Goal: Task Accomplishment & Management: Manage account settings

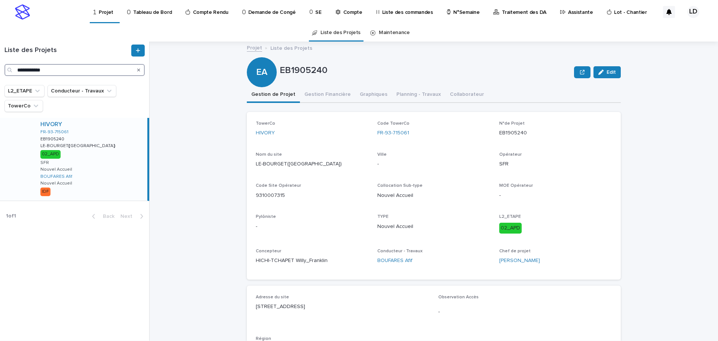
drag, startPoint x: 63, startPoint y: 68, endPoint x: -21, endPoint y: 67, distance: 84.6
click at [0, 67] on html "**********" at bounding box center [359, 170] width 718 height 341
paste input "Search"
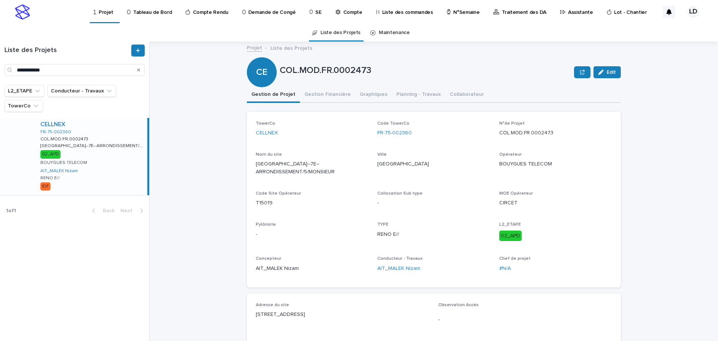
drag, startPoint x: 324, startPoint y: 307, endPoint x: 248, endPoint y: 307, distance: 75.6
click at [248, 307] on div "Adresse du site [STREET_ADDRESS] IDF" at bounding box center [434, 335] width 374 height 85
copy p "[STREET_ADDRESS]"
drag, startPoint x: 420, startPoint y: 144, endPoint x: 412, endPoint y: 136, distance: 11.1
click at [420, 143] on div "TowerCo CELLNEX Code TowerCo FR-75-002360 N°de Projet COL.MOD.FR.0002473 Nom du…" at bounding box center [434, 199] width 356 height 157
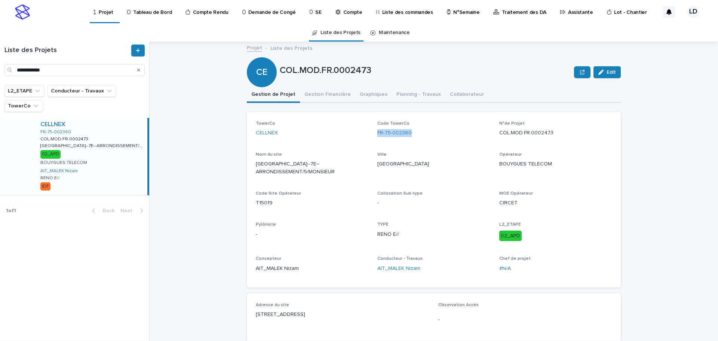
drag, startPoint x: 411, startPoint y: 135, endPoint x: 372, endPoint y: 133, distance: 38.6
click at [372, 133] on div "TowerCo CELLNEX Code TowerCo FR-75-002360 N°de Projet COL.MOD.FR.0002473 Nom du…" at bounding box center [434, 199] width 356 height 157
copy link "FR-75-002360"
drag, startPoint x: -38, startPoint y: 70, endPoint x: -115, endPoint y: 68, distance: 77.1
click at [0, 68] on html "**********" at bounding box center [359, 170] width 718 height 341
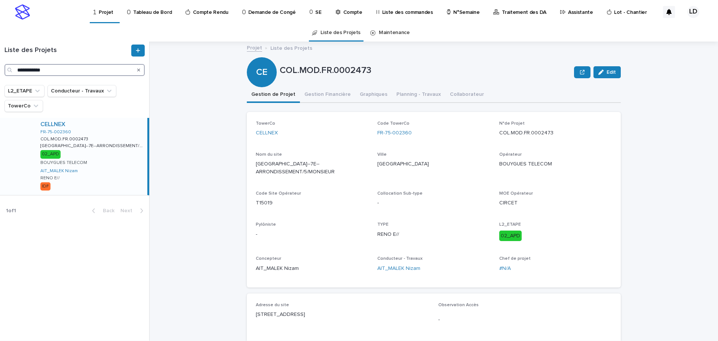
paste input "Search"
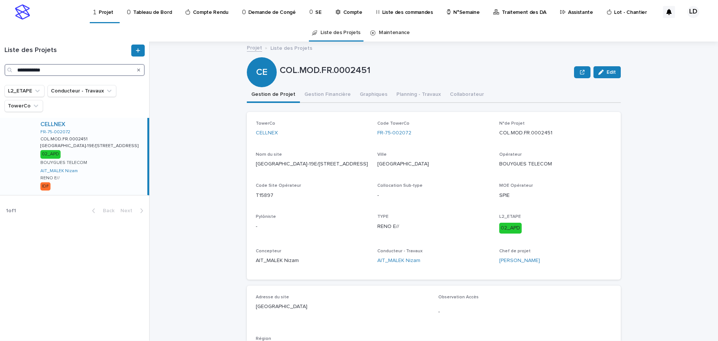
scroll to position [37, 0]
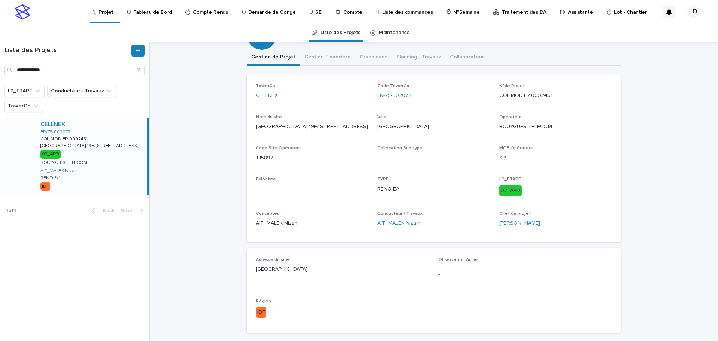
drag, startPoint x: 326, startPoint y: 268, endPoint x: 250, endPoint y: 272, distance: 76.0
click at [250, 272] on div "Adresse du [GEOGRAPHIC_DATA] PARIS Observation Accès - Région IDF" at bounding box center [434, 290] width 374 height 85
click at [354, 286] on span "Adresse du [GEOGRAPHIC_DATA]" at bounding box center [343, 273] width 174 height 33
drag, startPoint x: 333, startPoint y: 272, endPoint x: 250, endPoint y: 269, distance: 82.7
click at [250, 269] on div "Adresse du [GEOGRAPHIC_DATA] PARIS Observation Accès - Région IDF" at bounding box center [434, 290] width 374 height 85
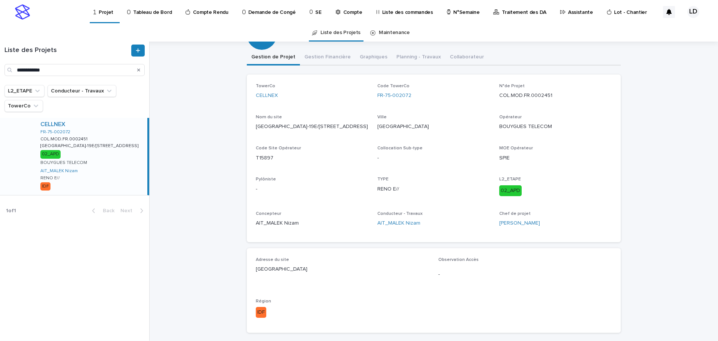
copy p "[GEOGRAPHIC_DATA]"
drag, startPoint x: 79, startPoint y: 70, endPoint x: -132, endPoint y: 57, distance: 211.0
click at [0, 57] on html "**********" at bounding box center [359, 170] width 718 height 341
paste input "Search"
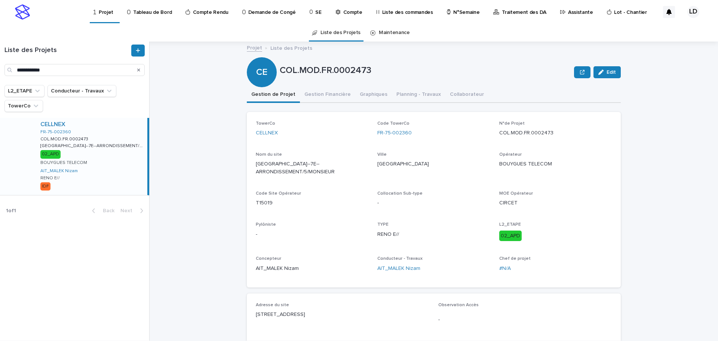
drag, startPoint x: 325, startPoint y: 306, endPoint x: 246, endPoint y: 307, distance: 79.3
click at [247, 307] on div "Adresse du site [STREET_ADDRESS] IDF" at bounding box center [434, 335] width 374 height 85
copy p "[STREET_ADDRESS]"
click at [55, 70] on input "**********" at bounding box center [74, 70] width 140 height 12
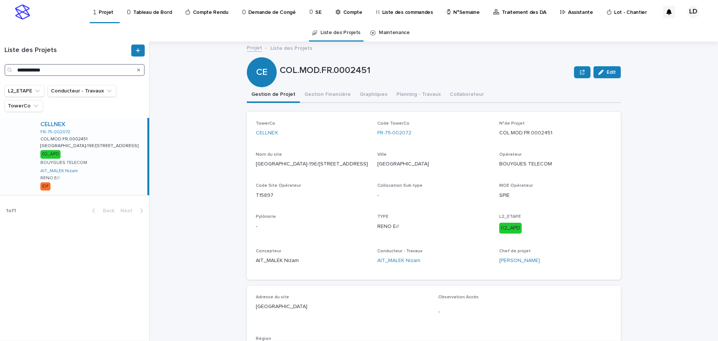
type input "**********"
click at [330, 309] on p "[GEOGRAPHIC_DATA]" at bounding box center [343, 307] width 174 height 8
drag, startPoint x: 327, startPoint y: 307, endPoint x: 248, endPoint y: 306, distance: 79.3
click at [248, 306] on div "Adresse du [GEOGRAPHIC_DATA] PARIS Observation Accès - Région IDF" at bounding box center [434, 327] width 374 height 85
copy p "[GEOGRAPHIC_DATA]"
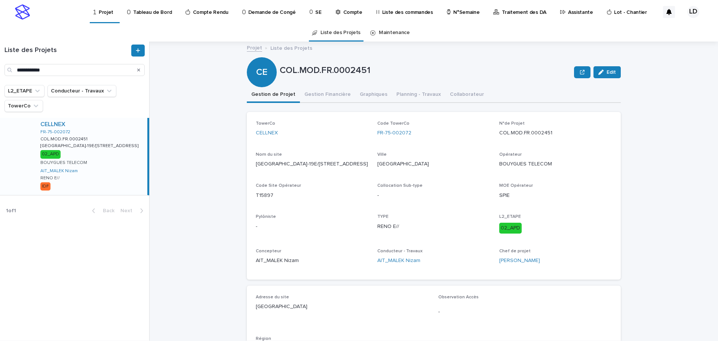
drag, startPoint x: 606, startPoint y: 72, endPoint x: 380, endPoint y: 113, distance: 229.7
click at [607, 72] on span "Edit" at bounding box center [611, 72] width 9 height 5
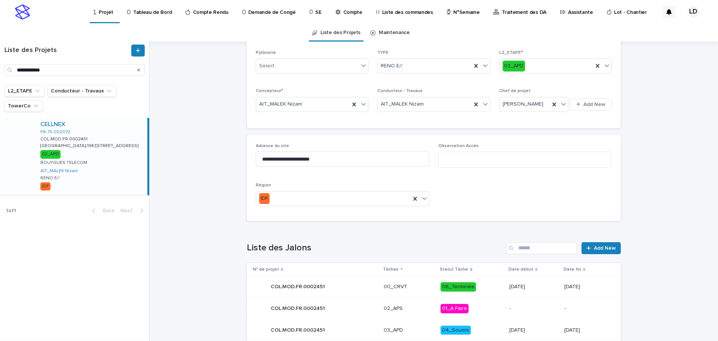
scroll to position [224, 0]
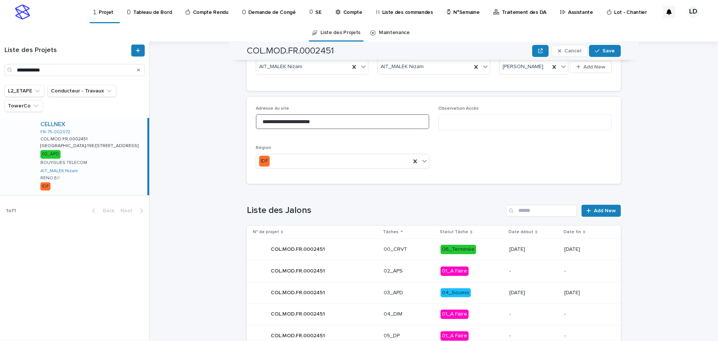
click at [257, 127] on input "**********" at bounding box center [343, 121] width 174 height 15
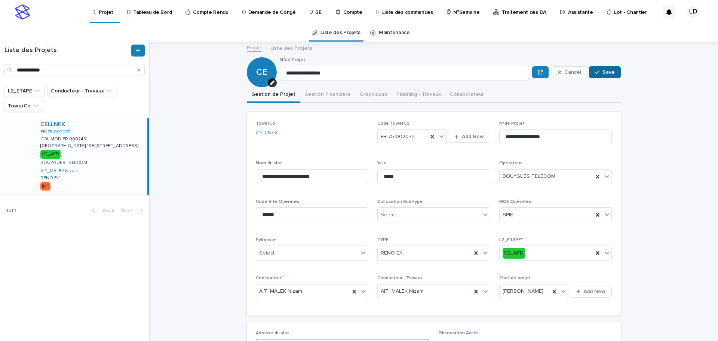
type input "**********"
click at [603, 72] on span "Save" at bounding box center [609, 72] width 12 height 5
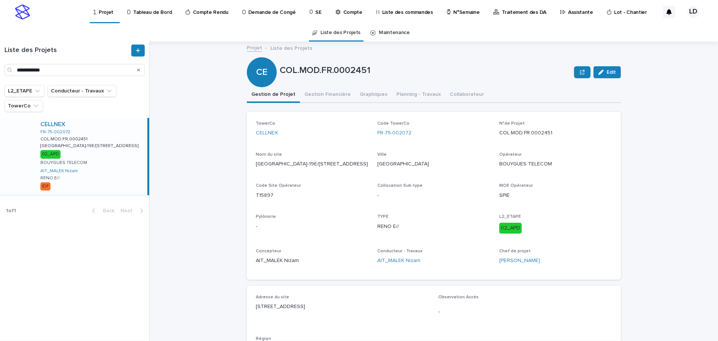
drag, startPoint x: 294, startPoint y: 306, endPoint x: 246, endPoint y: 306, distance: 48.3
click at [247, 306] on div "Adresse du site [STREET_ADDRESS] Observation Accès - Région IDF" at bounding box center [434, 327] width 374 height 85
copy p "[STREET_ADDRESS]"
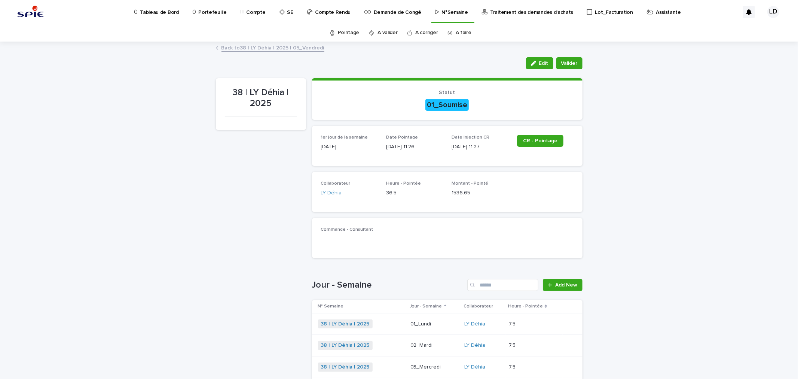
click at [656, 13] on p "Assistante" at bounding box center [668, 8] width 25 height 16
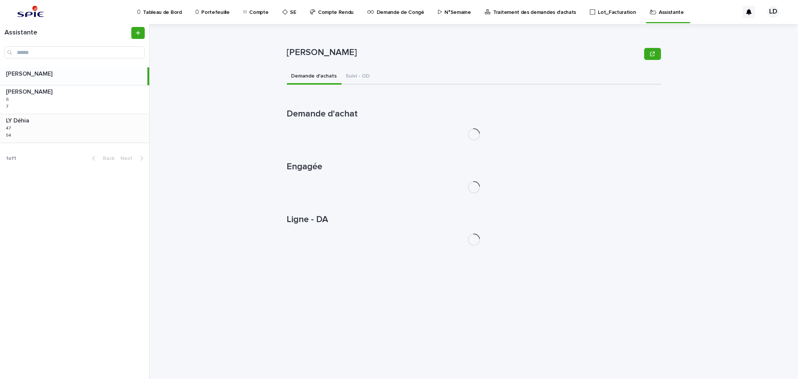
click at [73, 132] on div "LY Déhia LY Déhia 47 47 54 54" at bounding box center [74, 128] width 149 height 28
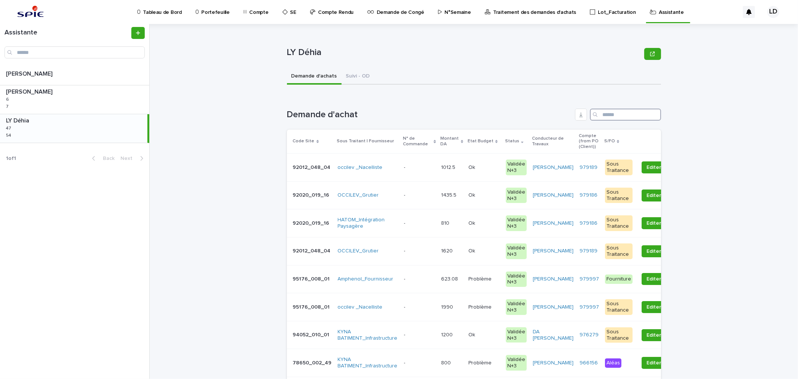
click at [611, 115] on input "Search" at bounding box center [625, 114] width 71 height 12
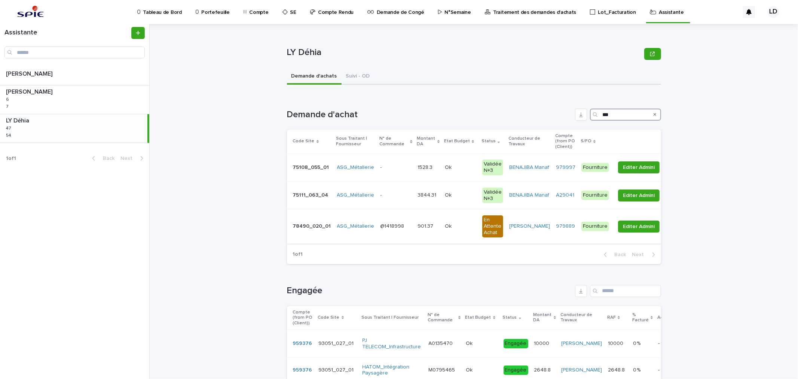
type input "***"
click at [380, 233] on td "@1418998 @1418998" at bounding box center [395, 226] width 37 height 34
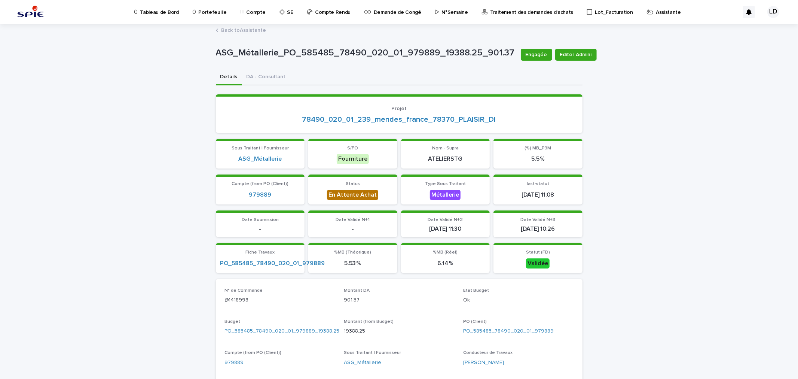
scroll to position [249, 0]
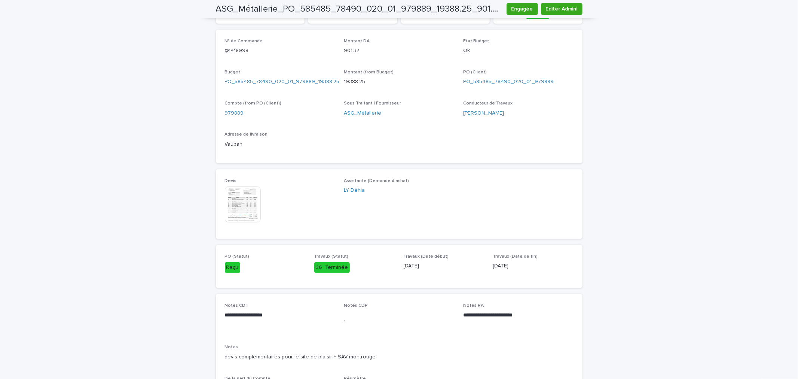
click at [239, 196] on img at bounding box center [243, 204] width 36 height 36
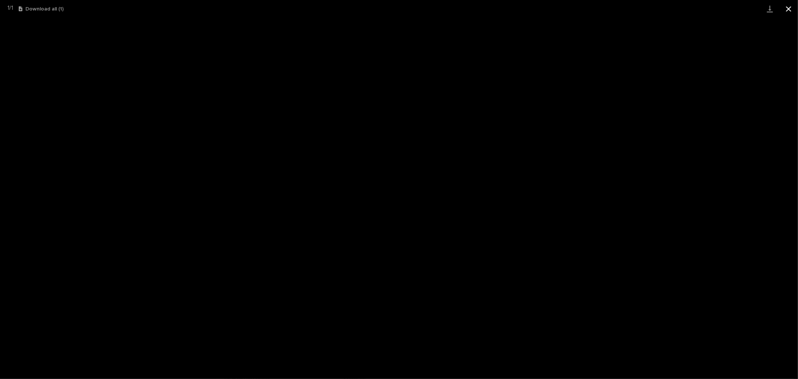
click at [787, 7] on button "Close gallery" at bounding box center [788, 9] width 19 height 18
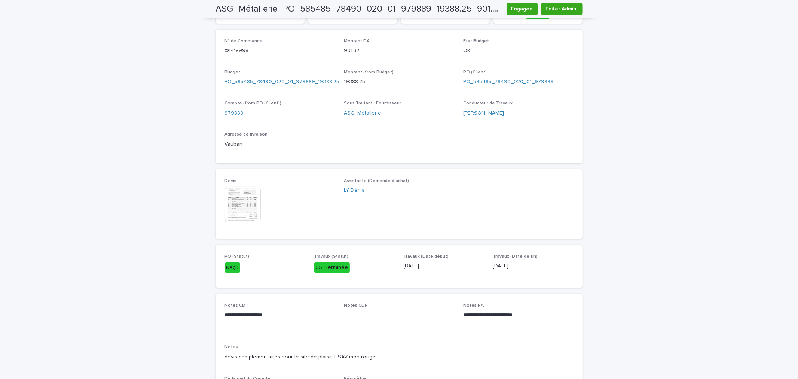
scroll to position [166, 0]
